Goal: Use online tool/utility: Use online tool/utility

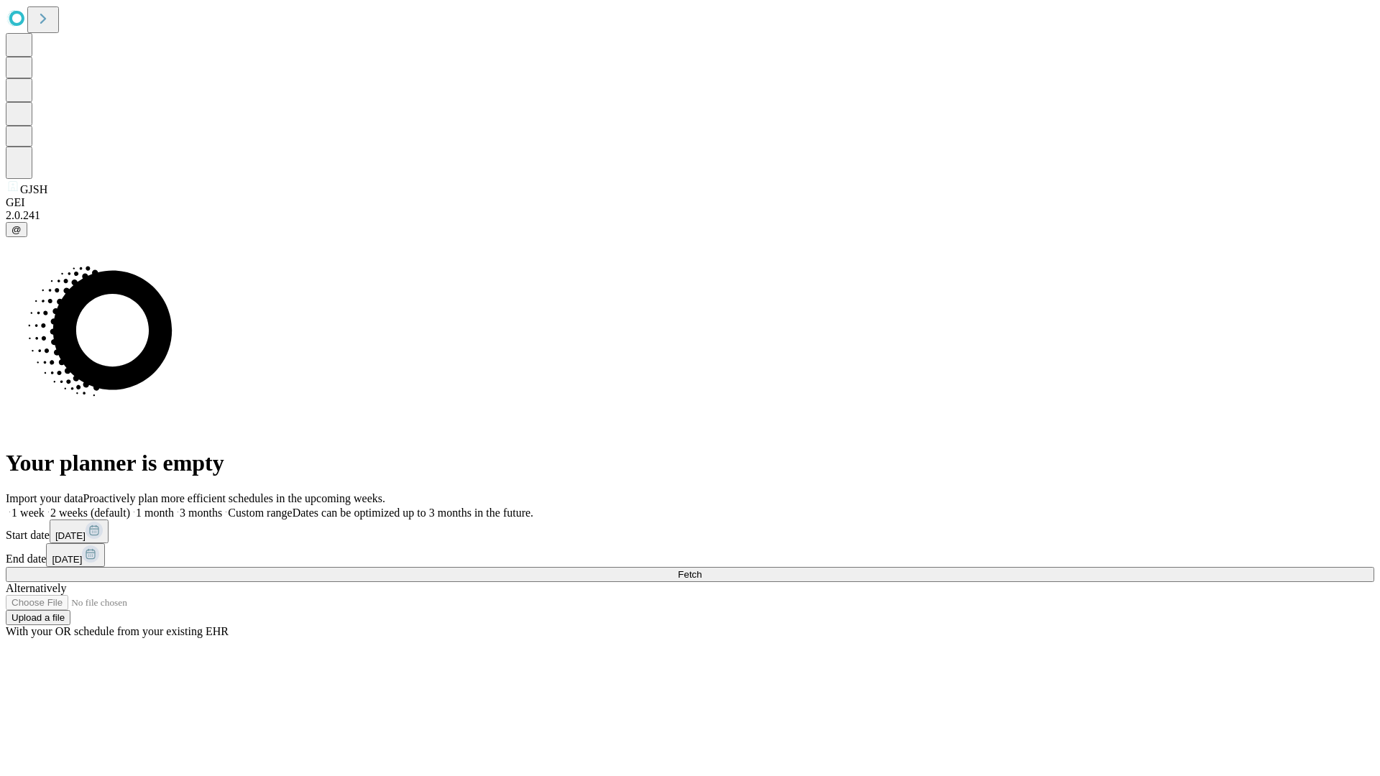
click at [702, 569] on span "Fetch" at bounding box center [690, 574] width 24 height 11
